Goal: Task Accomplishment & Management: Use online tool/utility

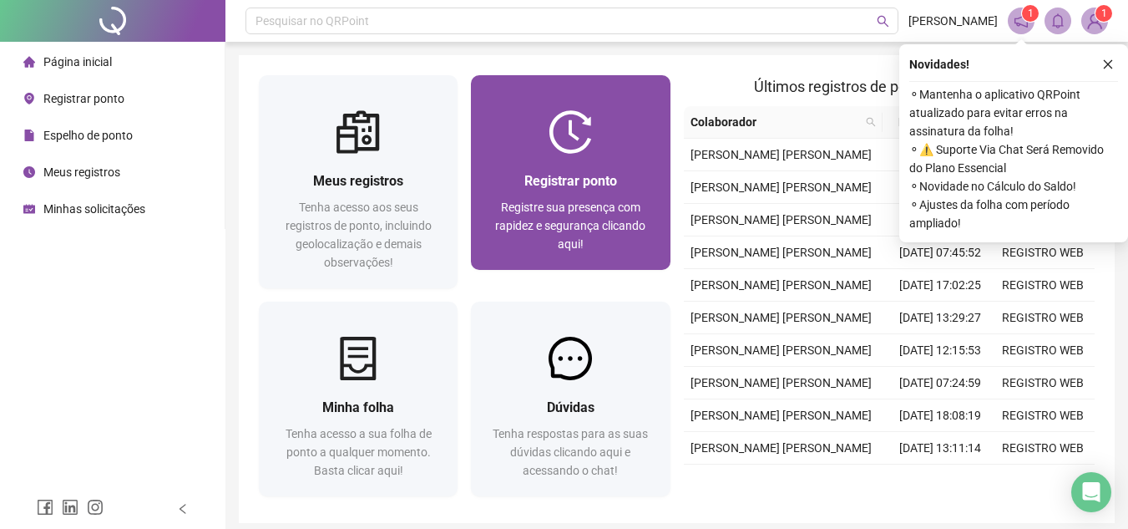
click at [617, 185] on span "Registrar ponto" at bounding box center [571, 181] width 93 height 16
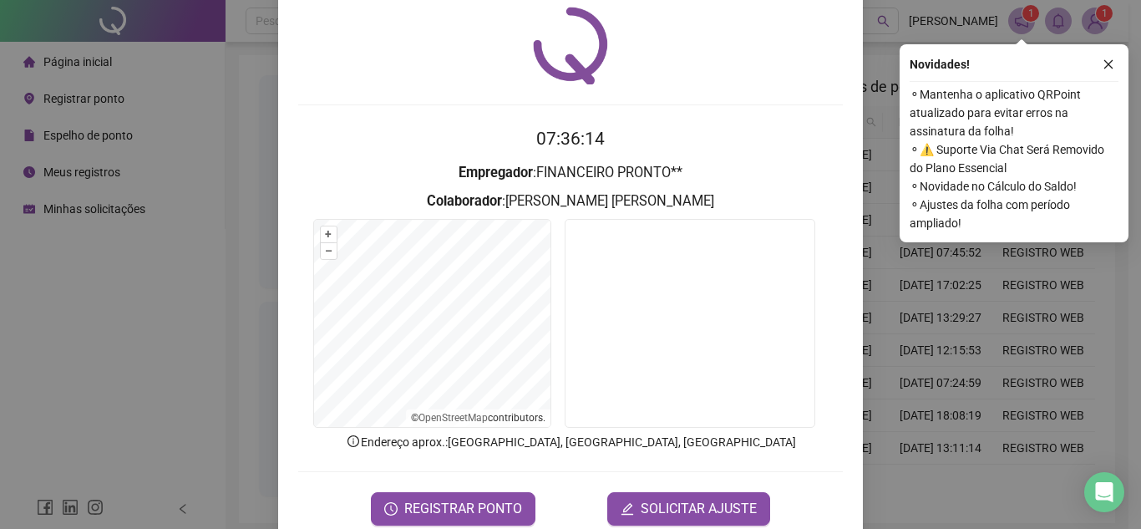
scroll to position [87, 0]
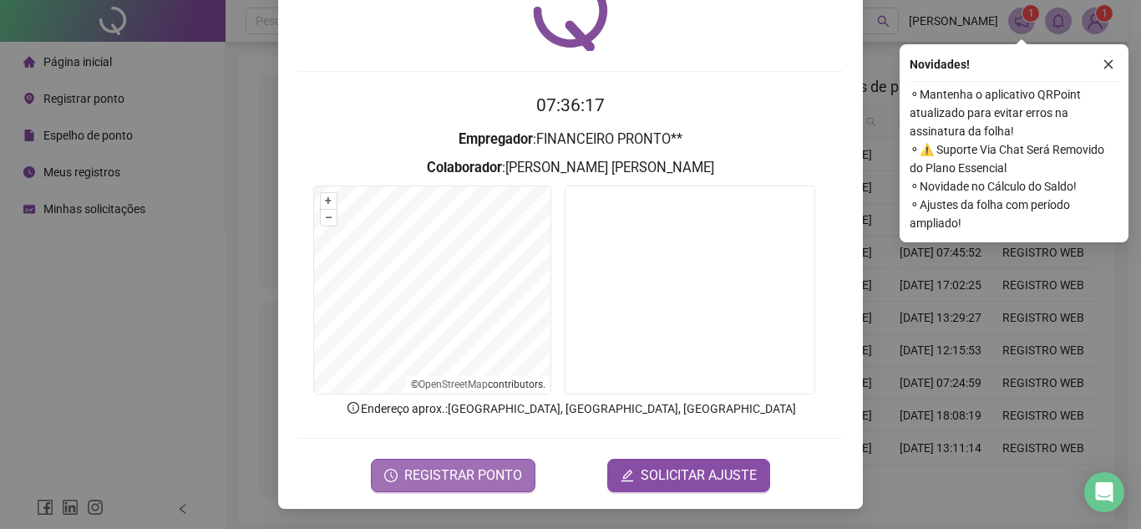
click at [506, 465] on span "REGISTRAR PONTO" at bounding box center [463, 475] width 118 height 20
